Goal: Book appointment/travel/reservation

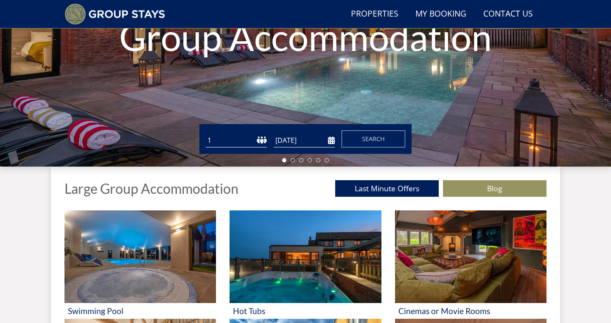
scroll to position [194, 0]
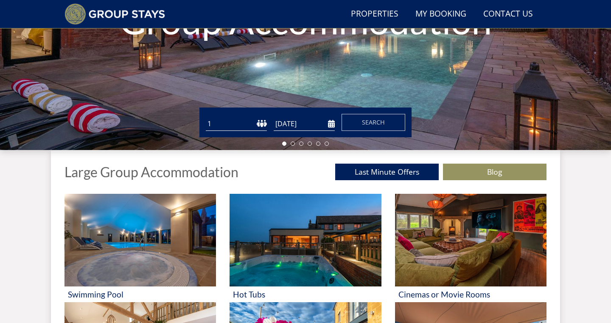
click at [237, 120] on select "1 2 3 4 5 6 7 8 9 10 11 12 13 14 15 16 17 18 19 20 21 22 23 24 25 26 27 28 29 3…" at bounding box center [236, 124] width 61 height 14
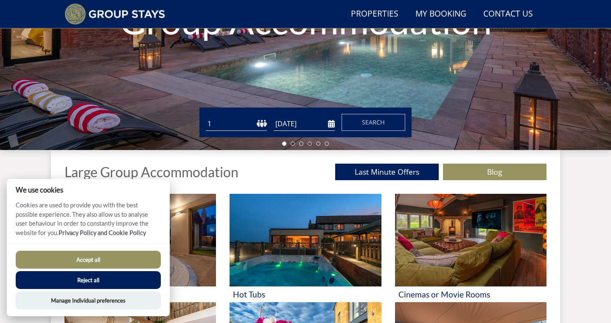
click at [245, 130] on select "1 2 3 4 5 6 7 8 9 10 11 12 13 14 15 16 17 18 19 20 21 22 23 24 25 26 27 28 29 3…" at bounding box center [236, 124] width 61 height 14
click at [138, 269] on div "Accept all Reject all" at bounding box center [88, 270] width 145 height 38
click at [141, 266] on button "Accept all" at bounding box center [88, 260] width 145 height 18
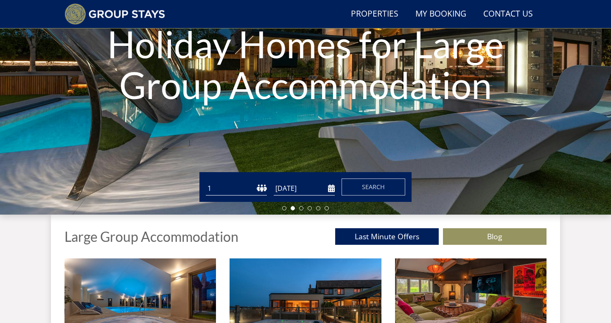
scroll to position [128, 0]
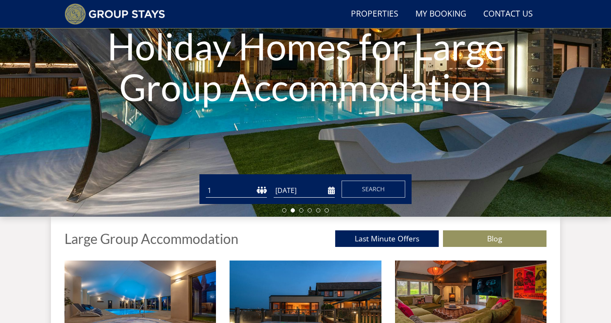
click at [252, 191] on select "1 2 3 4 5 6 7 8 9 10 11 12 13 14 15 16 17 18 19 20 21 22 23 24 25 26 27 28 29 3…" at bounding box center [236, 190] width 61 height 14
select select "12"
click at [334, 192] on input "[DATE]" at bounding box center [304, 190] width 61 height 14
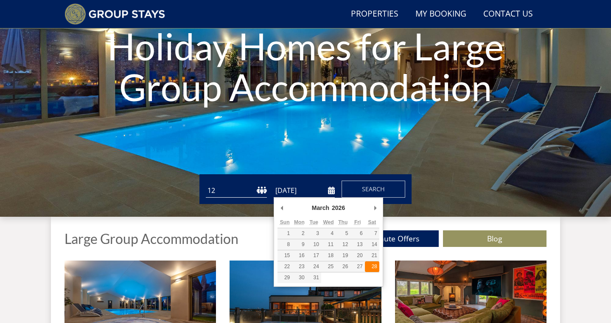
type input "[DATE]"
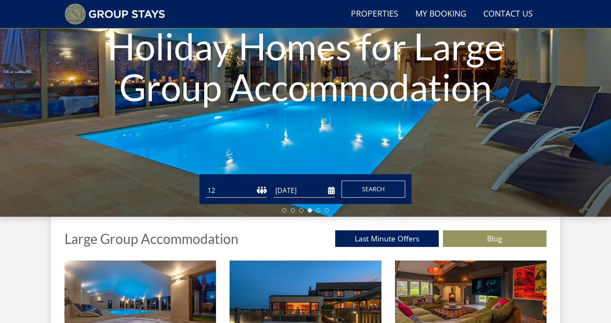
click at [359, 195] on button "Search" at bounding box center [374, 188] width 64 height 17
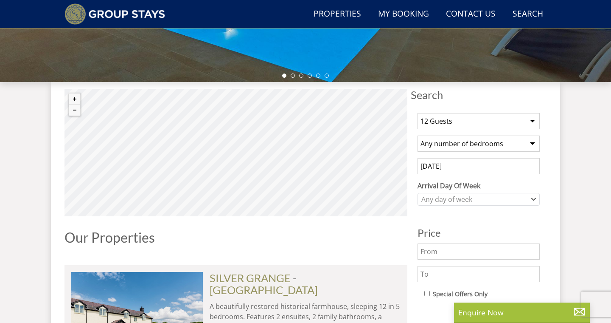
scroll to position [264, 0]
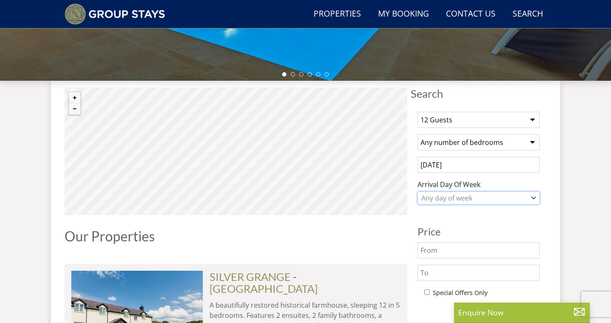
click at [480, 193] on div "Any day of week" at bounding box center [475, 197] width 110 height 9
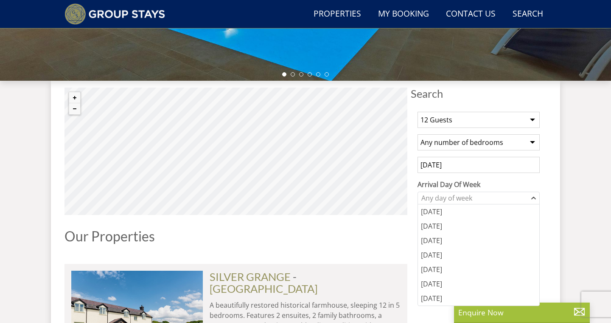
click at [510, 185] on label "Arrival Day Of Week" at bounding box center [479, 184] width 122 height 10
click at [0, 0] on select "[DATE] [DATE] [DATE] [DATE] [DATE] [DATE] [DATE]" at bounding box center [0, 0] width 0 height 0
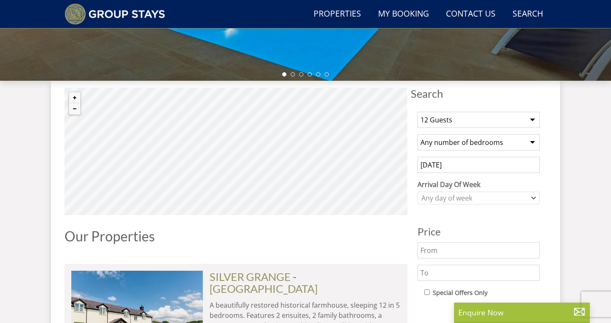
click at [503, 145] on select "Any number of bedrooms 4 Bedrooms 5 Bedrooms 6 Bedrooms 7 Bedrooms 8 Bedrooms 9…" at bounding box center [479, 142] width 122 height 16
select select "6"
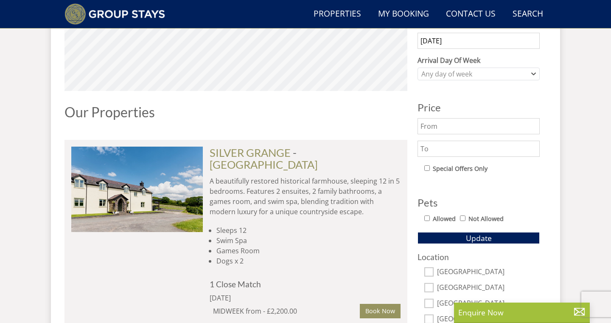
scroll to position [389, 0]
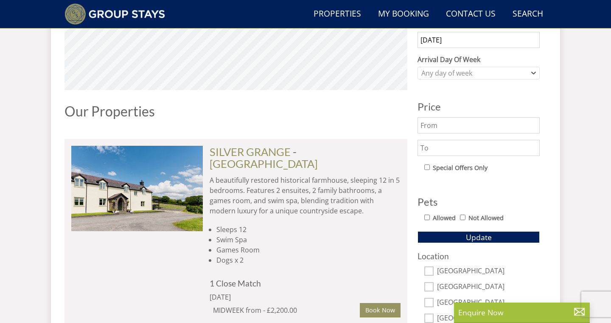
click at [429, 217] on input "Allowed" at bounding box center [428, 217] width 6 height 6
checkbox input "true"
click at [444, 234] on button "Update" at bounding box center [479, 237] width 122 height 12
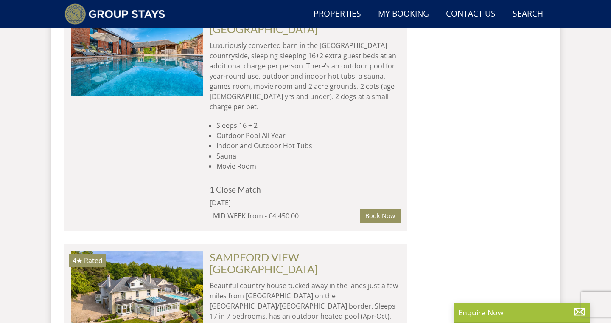
scroll to position [5544, 0]
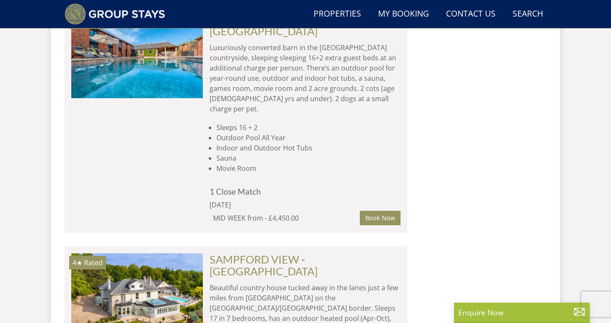
select select "12"
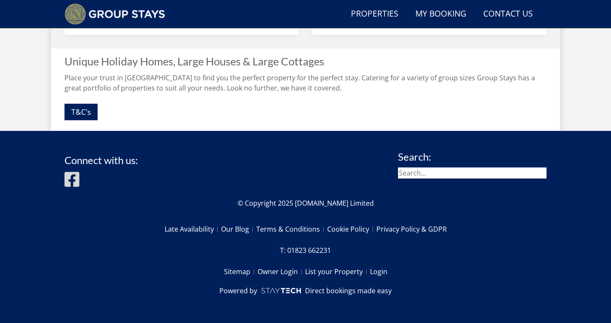
scroll to position [128, 0]
